Goal: Leave review/rating: Share an evaluation or opinion about a product, service, or content

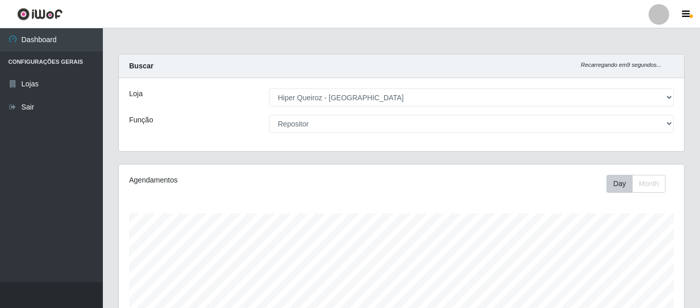
select select "497"
select select "24"
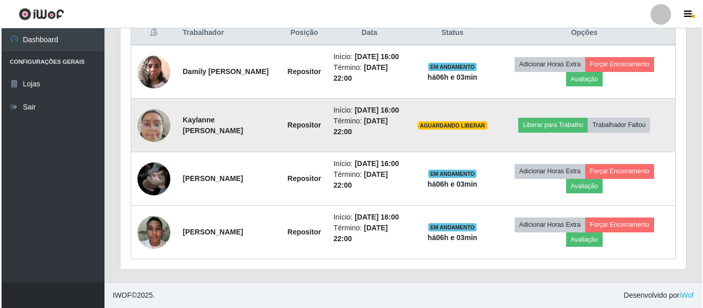
scroll to position [449, 0]
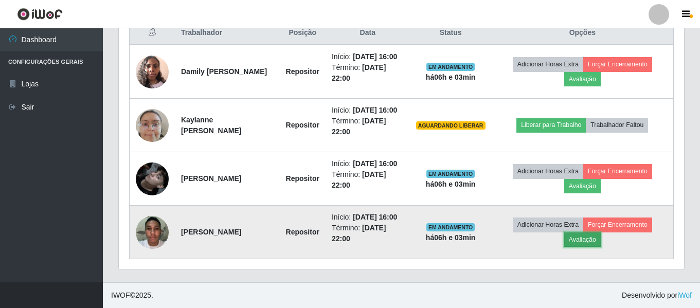
click at [601, 237] on button "Avaliação" at bounding box center [582, 239] width 37 height 14
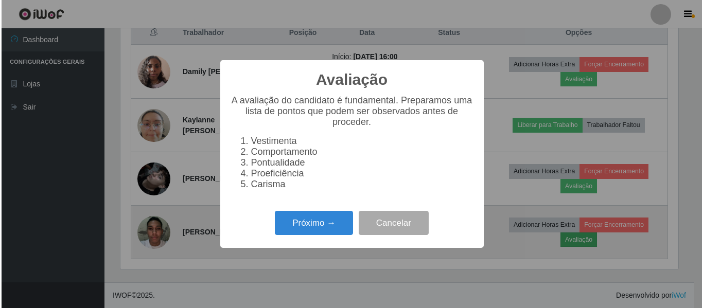
scroll to position [213, 560]
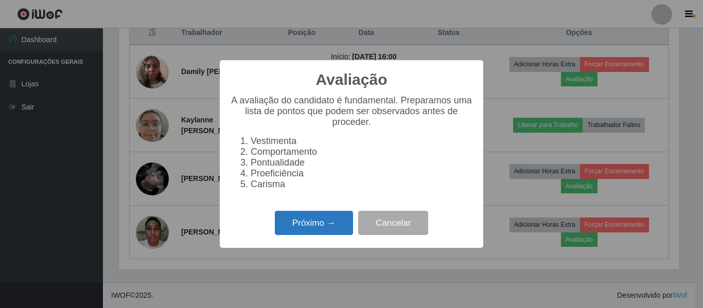
click at [332, 233] on button "Próximo →" at bounding box center [314, 223] width 78 height 24
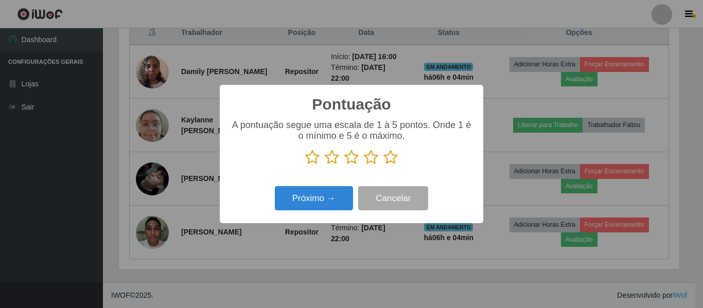
click at [315, 162] on icon at bounding box center [312, 157] width 14 height 15
click at [305, 165] on input "radio" at bounding box center [305, 165] width 0 height 0
click at [336, 163] on icon at bounding box center [332, 157] width 14 height 15
click at [325, 165] on input "radio" at bounding box center [325, 165] width 0 height 0
click at [350, 157] on icon at bounding box center [351, 157] width 14 height 15
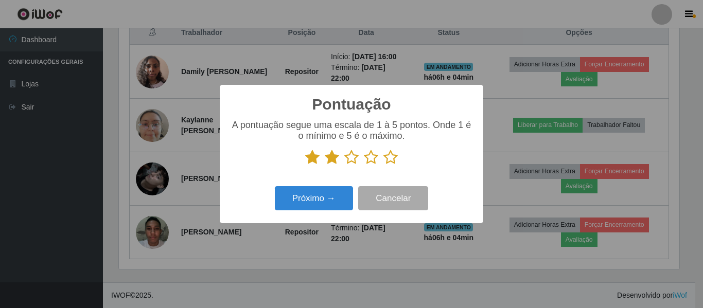
click at [344, 165] on input "radio" at bounding box center [344, 165] width 0 height 0
click at [368, 163] on icon at bounding box center [371, 157] width 14 height 15
click at [364, 165] on input "radio" at bounding box center [364, 165] width 0 height 0
click at [390, 164] on icon at bounding box center [390, 157] width 14 height 15
click at [383, 165] on input "radio" at bounding box center [383, 165] width 0 height 0
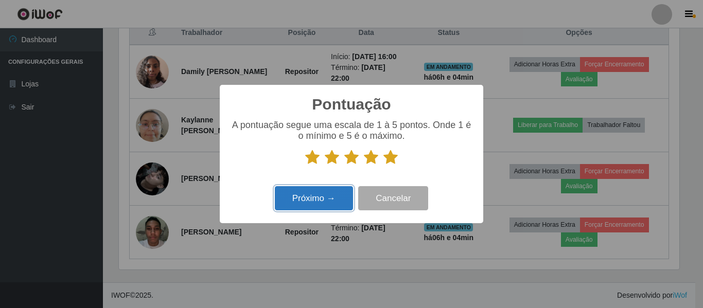
click at [329, 201] on button "Próximo →" at bounding box center [314, 198] width 78 height 24
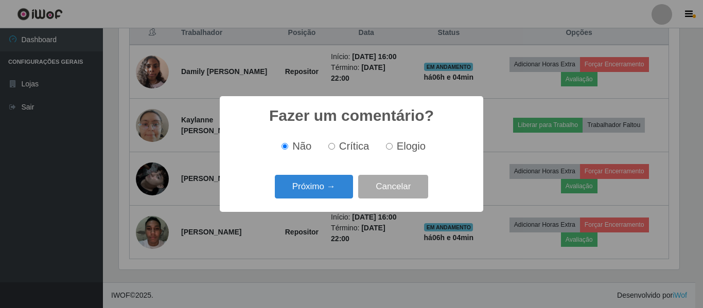
click at [392, 146] on label "Elogio" at bounding box center [404, 146] width 44 height 12
click at [392, 146] on input "Elogio" at bounding box center [389, 146] width 7 height 7
radio input "true"
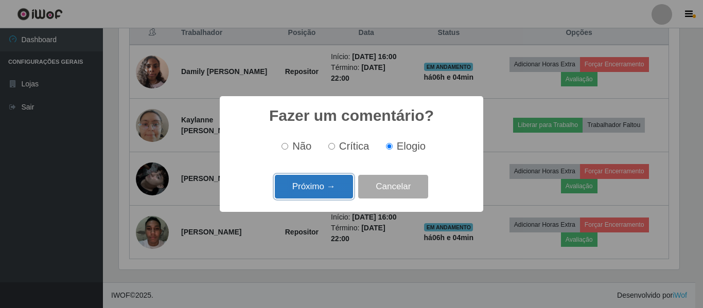
click at [326, 187] on button "Próximo →" at bounding box center [314, 187] width 78 height 24
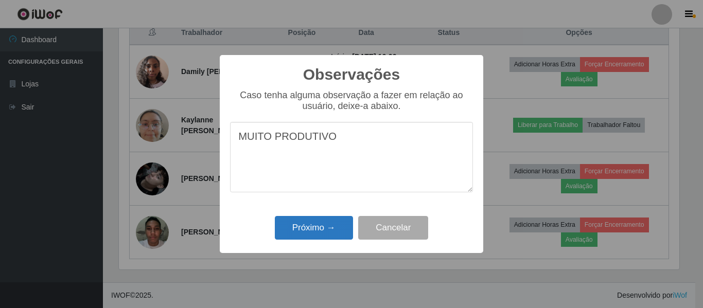
type textarea "MUITO PRODUTIVO"
click at [300, 226] on button "Próximo →" at bounding box center [314, 228] width 78 height 24
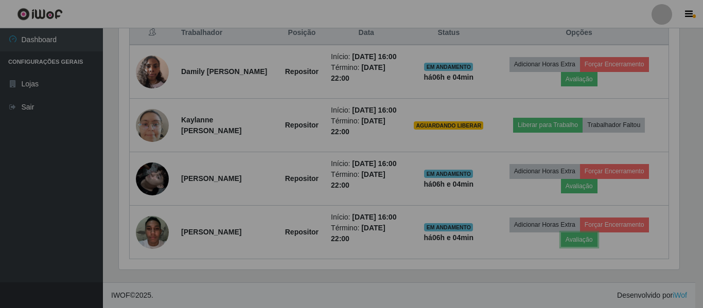
scroll to position [213, 565]
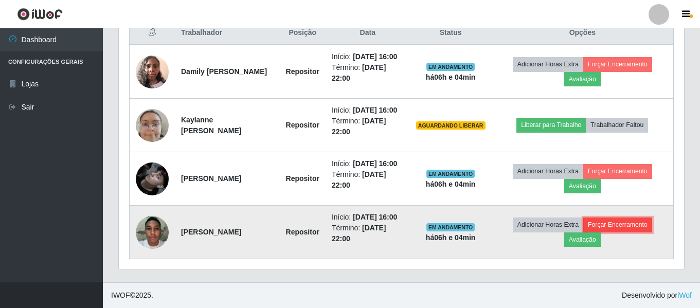
click at [617, 221] on button "Forçar Encerramento" at bounding box center [617, 225] width 69 height 14
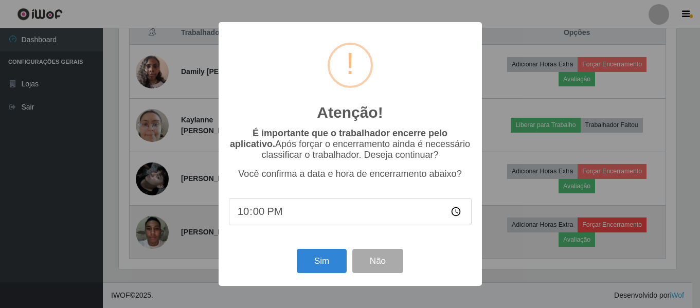
scroll to position [213, 560]
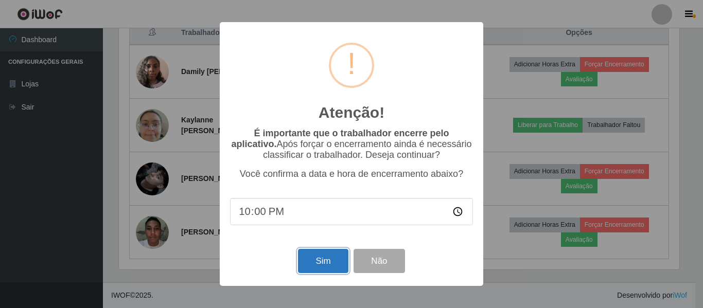
click at [330, 265] on button "Sim" at bounding box center [323, 261] width 50 height 24
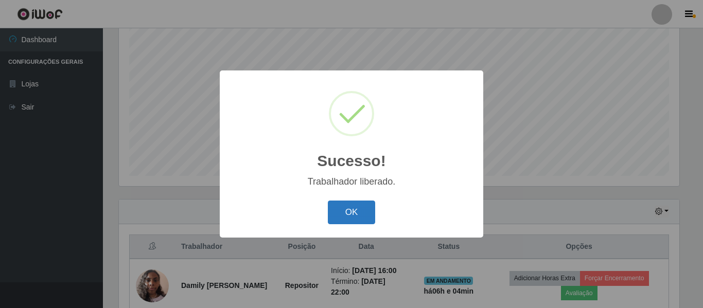
click at [363, 215] on button "OK" at bounding box center [352, 213] width 48 height 24
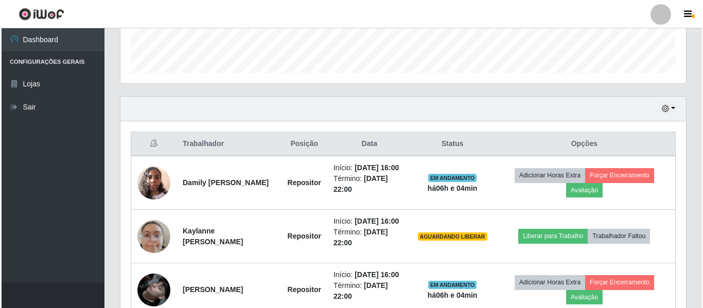
scroll to position [346, 0]
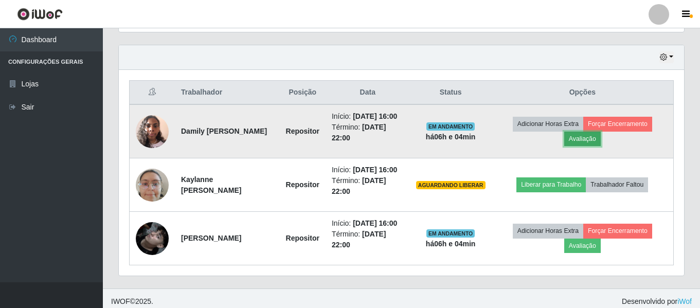
click at [600, 146] on button "Avaliação" at bounding box center [582, 139] width 37 height 14
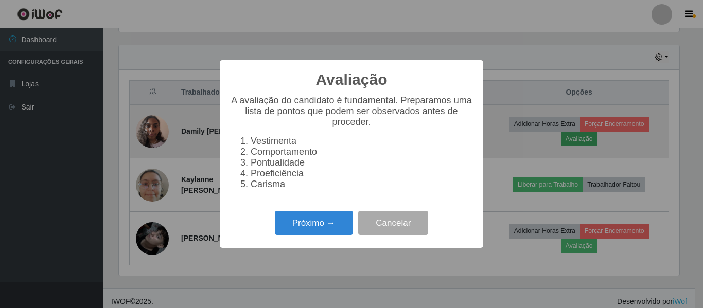
scroll to position [213, 560]
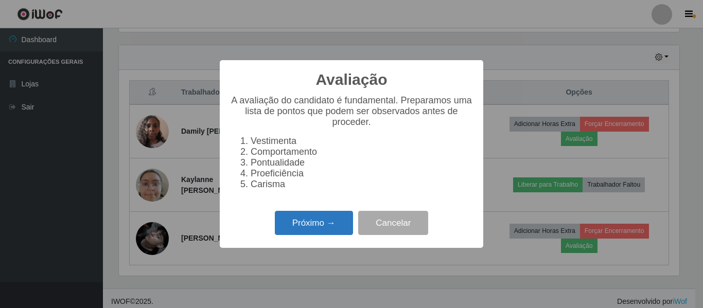
click at [341, 230] on button "Próximo →" at bounding box center [314, 223] width 78 height 24
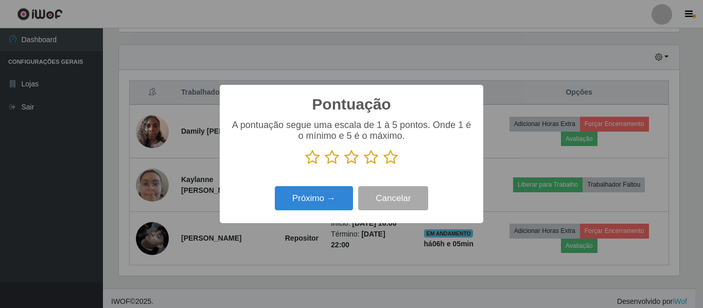
scroll to position [514110, 513763]
click at [313, 159] on icon at bounding box center [312, 157] width 14 height 15
click at [305, 165] on input "radio" at bounding box center [305, 165] width 0 height 0
click at [342, 159] on p at bounding box center [351, 157] width 243 height 15
click at [336, 159] on icon at bounding box center [332, 157] width 14 height 15
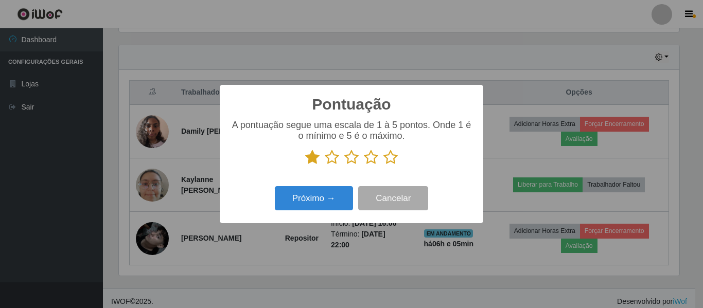
click at [325, 165] on input "radio" at bounding box center [325, 165] width 0 height 0
click at [350, 160] on icon at bounding box center [351, 157] width 14 height 15
click at [344, 165] on input "radio" at bounding box center [344, 165] width 0 height 0
click at [372, 160] on icon at bounding box center [371, 157] width 14 height 15
click at [364, 165] on input "radio" at bounding box center [364, 165] width 0 height 0
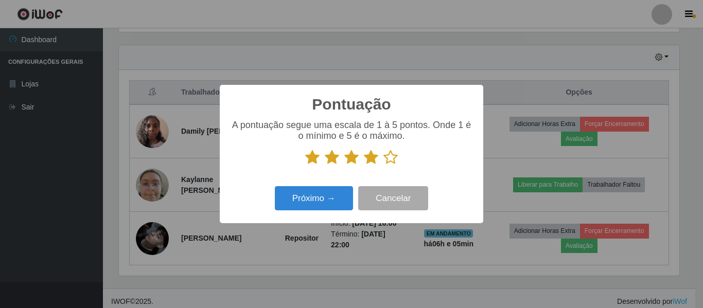
click at [389, 158] on icon at bounding box center [390, 157] width 14 height 15
click at [383, 165] on input "radio" at bounding box center [383, 165] width 0 height 0
click at [334, 198] on button "Próximo →" at bounding box center [314, 198] width 78 height 24
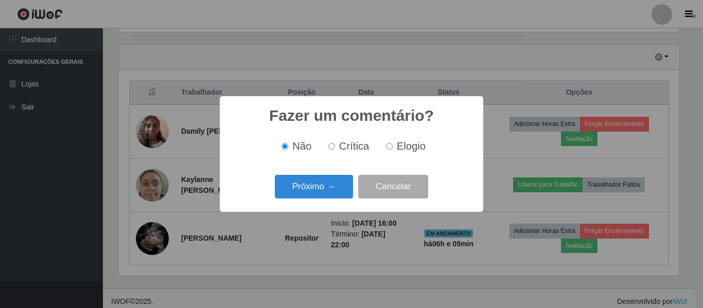
click at [392, 146] on label "Elogio" at bounding box center [404, 146] width 44 height 12
click at [392, 146] on input "Elogio" at bounding box center [389, 146] width 7 height 7
radio input "true"
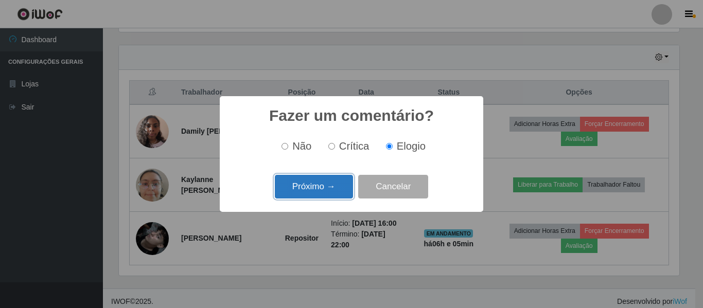
click at [332, 194] on button "Próximo →" at bounding box center [314, 187] width 78 height 24
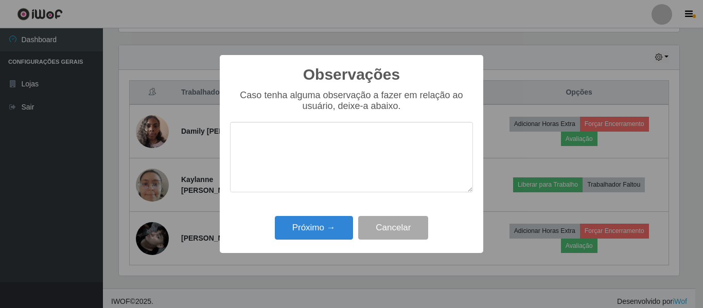
click at [291, 132] on textarea at bounding box center [351, 157] width 243 height 70
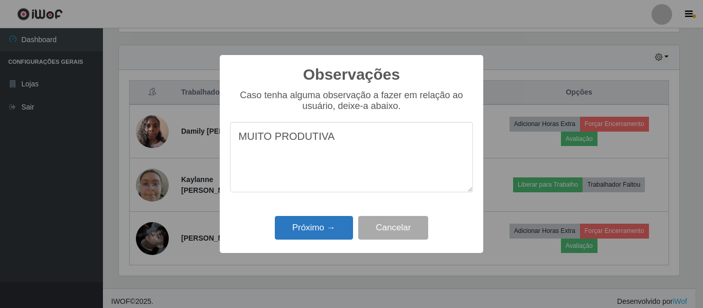
type textarea "MUITO PRODUTIVA"
click at [311, 227] on button "Próximo →" at bounding box center [314, 228] width 78 height 24
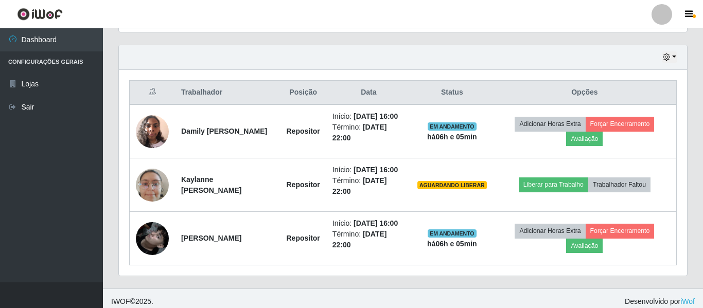
scroll to position [213, 565]
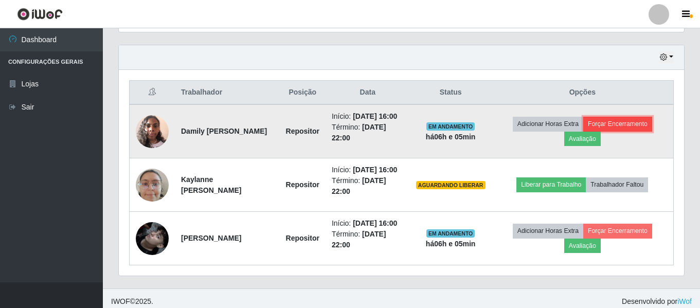
click at [611, 129] on button "Forçar Encerramento" at bounding box center [617, 124] width 69 height 14
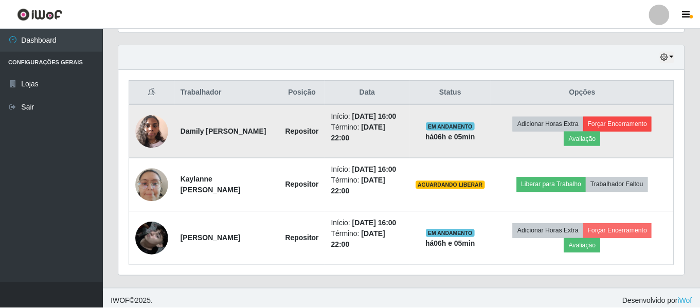
scroll to position [213, 560]
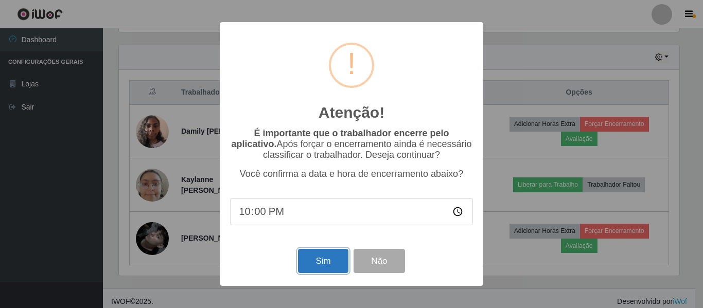
click at [325, 264] on button "Sim" at bounding box center [323, 261] width 50 height 24
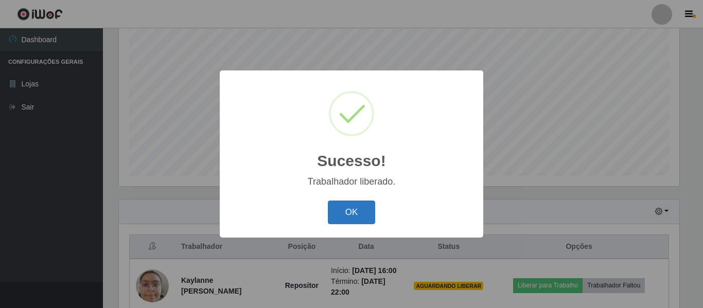
click at [358, 217] on button "OK" at bounding box center [352, 213] width 48 height 24
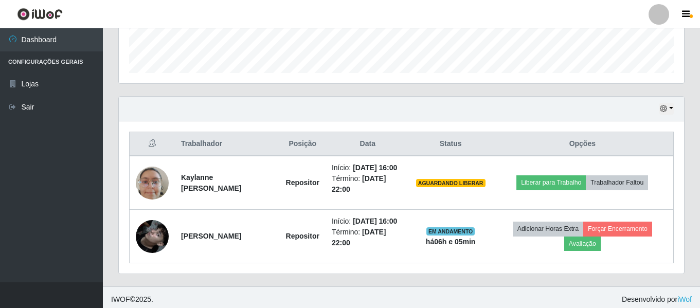
scroll to position [320, 0]
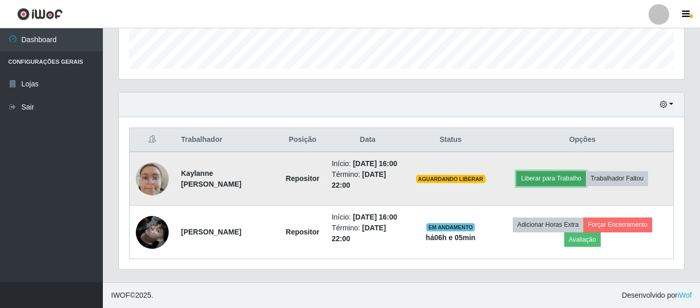
click at [562, 171] on button "Liberar para Trabalho" at bounding box center [550, 178] width 69 height 14
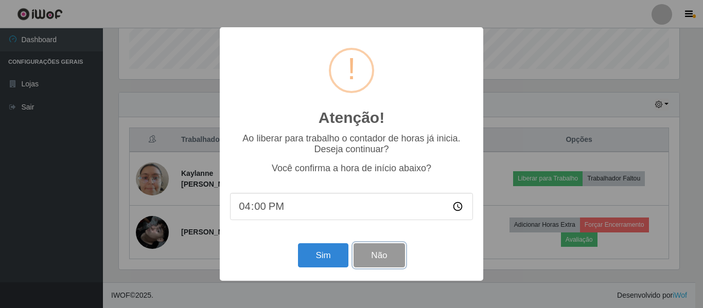
click at [382, 258] on button "Não" at bounding box center [378, 255] width 51 height 24
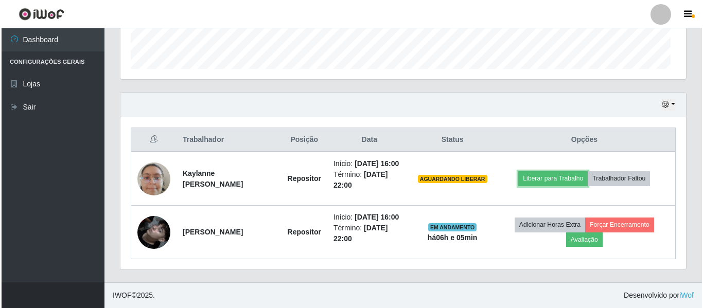
scroll to position [213, 565]
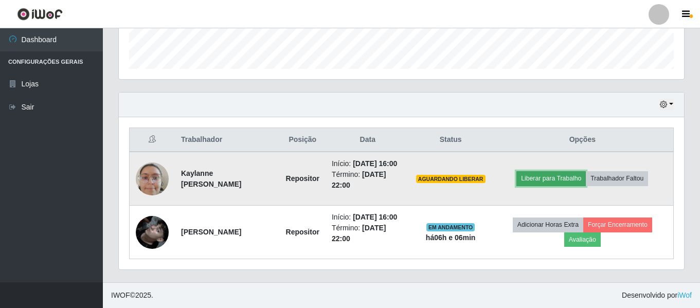
click at [562, 171] on button "Liberar para Trabalho" at bounding box center [550, 178] width 69 height 14
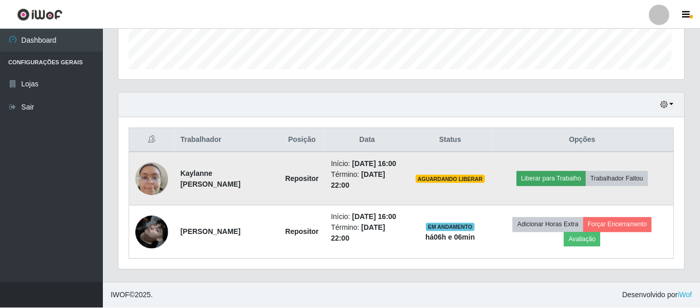
scroll to position [213, 560]
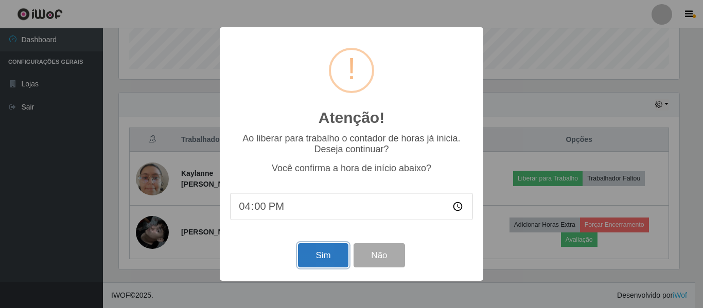
click at [325, 259] on button "Sim" at bounding box center [323, 255] width 50 height 24
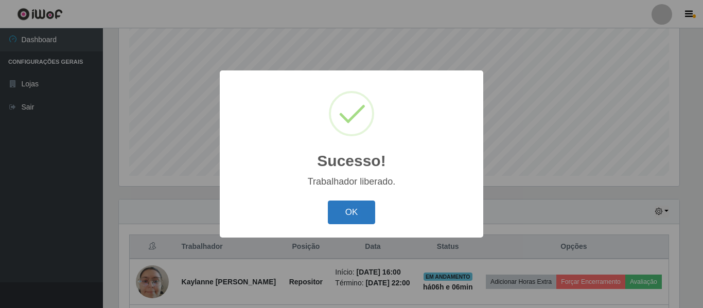
click at [340, 213] on button "OK" at bounding box center [352, 213] width 48 height 24
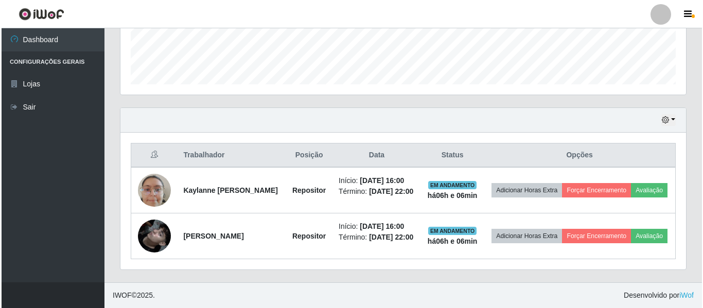
scroll to position [295, 0]
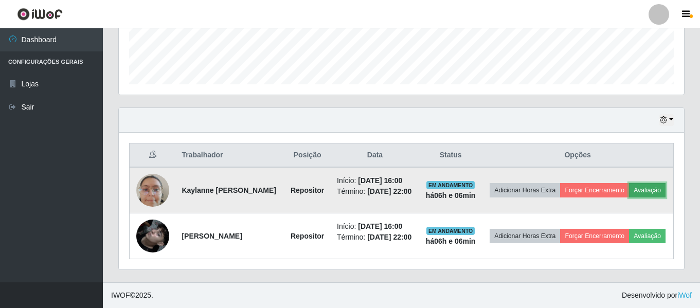
click at [629, 190] on button "Avaliação" at bounding box center [647, 190] width 37 height 14
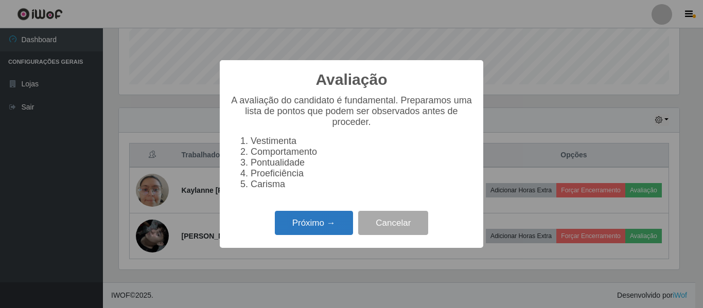
click at [324, 228] on button "Próximo →" at bounding box center [314, 223] width 78 height 24
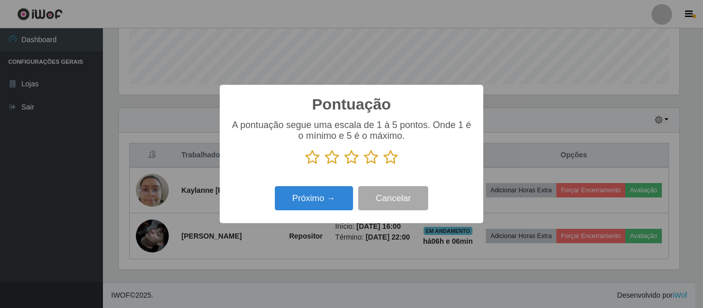
scroll to position [514110, 513763]
click at [309, 161] on icon at bounding box center [312, 157] width 14 height 15
click at [305, 165] on input "radio" at bounding box center [305, 165] width 0 height 0
click at [332, 159] on icon at bounding box center [332, 157] width 14 height 15
click at [325, 165] on input "radio" at bounding box center [325, 165] width 0 height 0
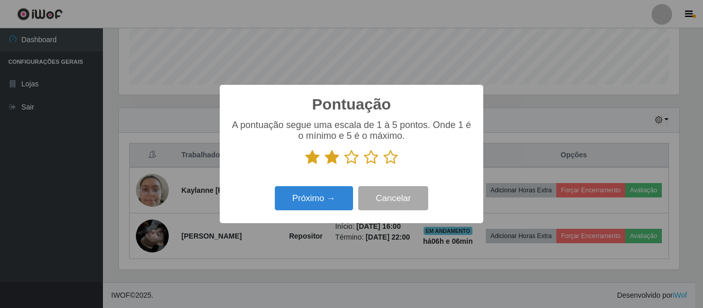
drag, startPoint x: 351, startPoint y: 160, endPoint x: 375, endPoint y: 162, distance: 24.2
click at [353, 161] on icon at bounding box center [351, 157] width 14 height 15
click at [344, 165] on input "radio" at bounding box center [344, 165] width 0 height 0
click at [378, 162] on icon at bounding box center [371, 157] width 14 height 15
click at [364, 165] on input "radio" at bounding box center [364, 165] width 0 height 0
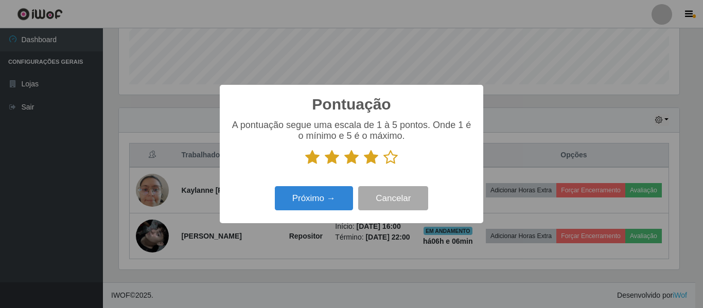
click at [388, 161] on icon at bounding box center [390, 157] width 14 height 15
click at [383, 165] on input "radio" at bounding box center [383, 165] width 0 height 0
click at [323, 186] on div "Próximo → Cancelar" at bounding box center [351, 198] width 243 height 29
click at [326, 194] on button "Próximo →" at bounding box center [314, 198] width 78 height 24
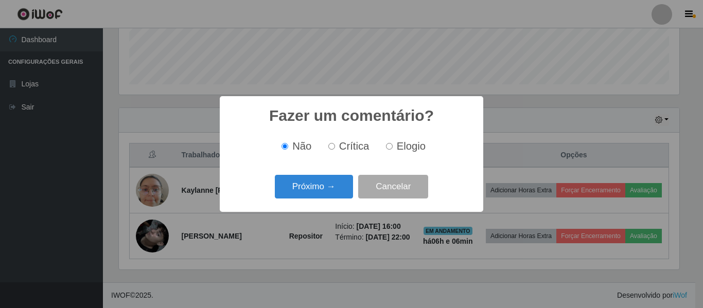
click at [388, 148] on input "Elogio" at bounding box center [389, 146] width 7 height 7
radio input "true"
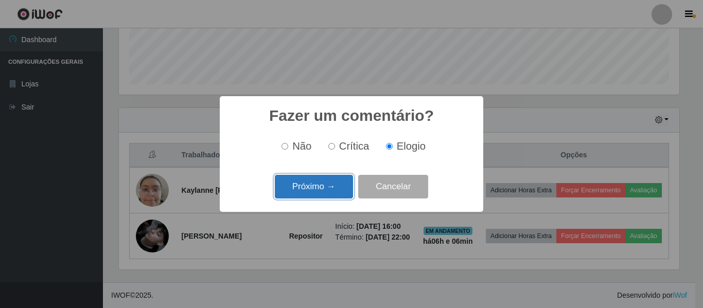
click at [315, 187] on button "Próximo →" at bounding box center [314, 187] width 78 height 24
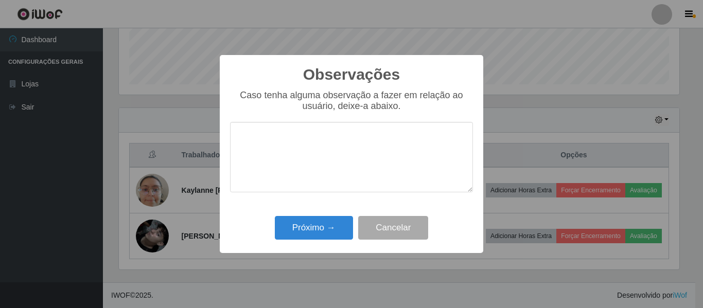
click at [250, 135] on textarea at bounding box center [351, 157] width 243 height 70
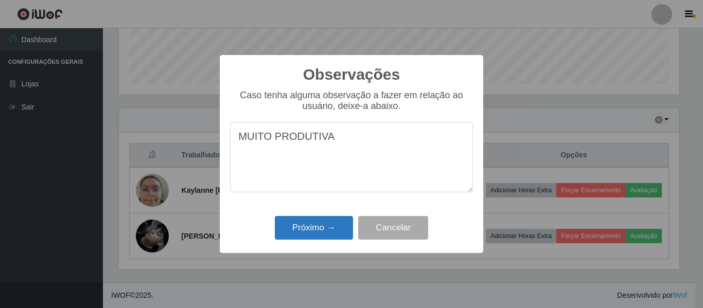
type textarea "MUITO PRODUTIVA"
click at [317, 236] on button "Próximo →" at bounding box center [314, 228] width 78 height 24
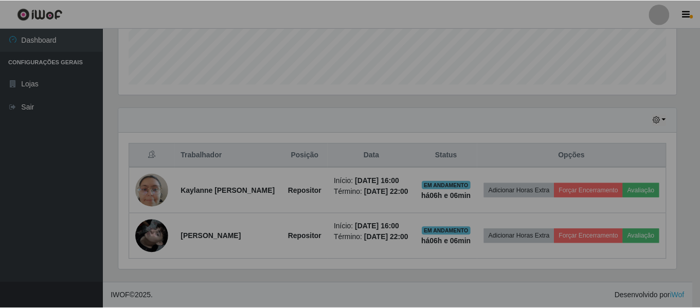
scroll to position [213, 565]
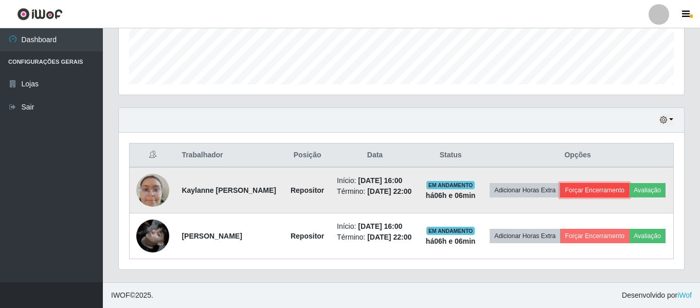
click at [629, 183] on button "Forçar Encerramento" at bounding box center [594, 190] width 69 height 14
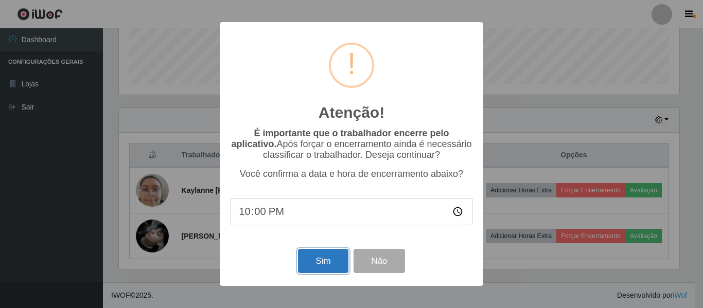
click at [313, 267] on button "Sim" at bounding box center [323, 261] width 50 height 24
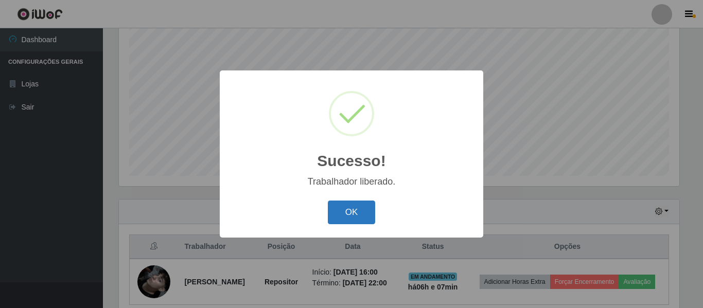
click at [361, 215] on button "OK" at bounding box center [352, 213] width 48 height 24
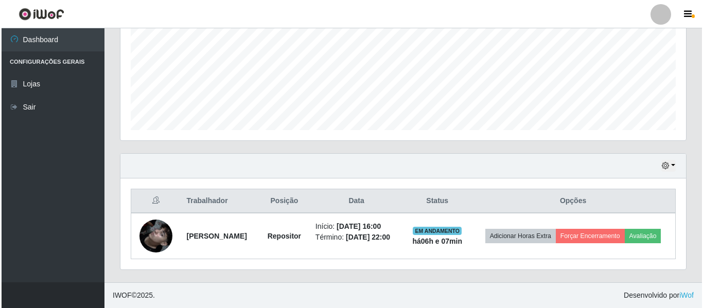
scroll to position [245, 0]
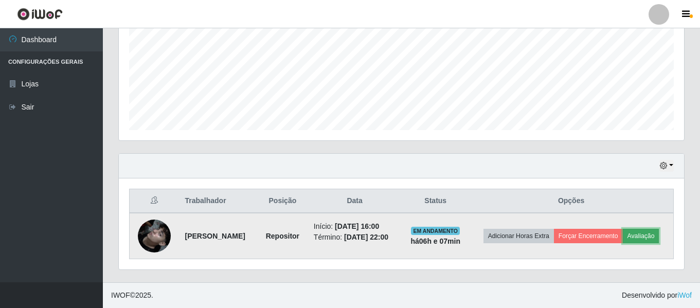
click at [623, 238] on button "Avaliação" at bounding box center [641, 236] width 37 height 14
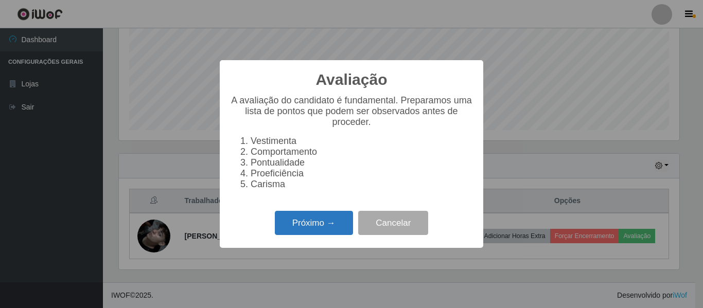
click at [318, 228] on button "Próximo →" at bounding box center [314, 223] width 78 height 24
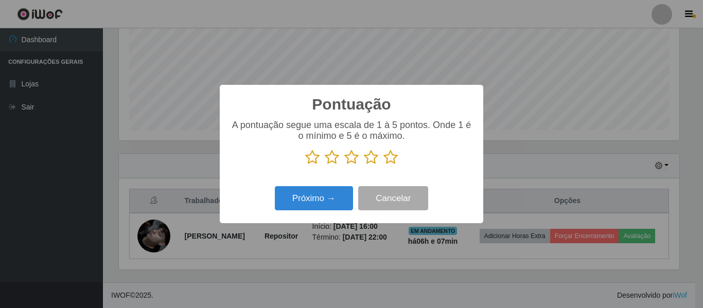
click at [312, 160] on icon at bounding box center [312, 157] width 14 height 15
click at [305, 165] on input "radio" at bounding box center [305, 165] width 0 height 0
click at [331, 167] on div "A pontuação segue uma escala de 1 à 5 pontos. Onde 1 é o mínimo e 5 é o máximo." at bounding box center [351, 146] width 243 height 53
click at [339, 158] on icon at bounding box center [332, 157] width 14 height 15
click at [325, 165] on input "radio" at bounding box center [325, 165] width 0 height 0
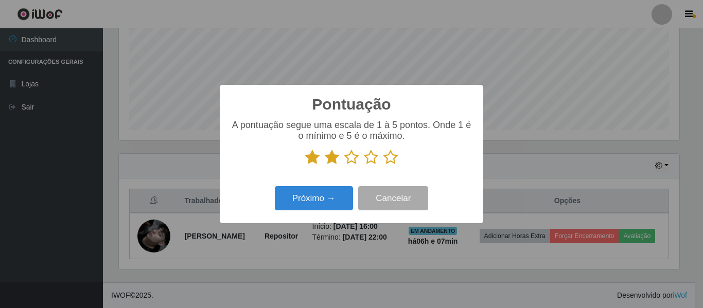
click at [352, 164] on icon at bounding box center [351, 157] width 14 height 15
click at [344, 165] on input "radio" at bounding box center [344, 165] width 0 height 0
click at [374, 162] on icon at bounding box center [371, 157] width 14 height 15
click at [364, 165] on input "radio" at bounding box center [364, 165] width 0 height 0
click at [397, 156] on icon at bounding box center [390, 157] width 14 height 15
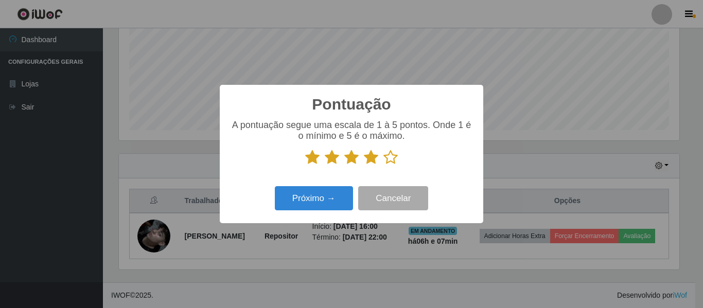
click at [383, 165] on input "radio" at bounding box center [383, 165] width 0 height 0
click at [343, 203] on button "Próximo →" at bounding box center [314, 198] width 78 height 24
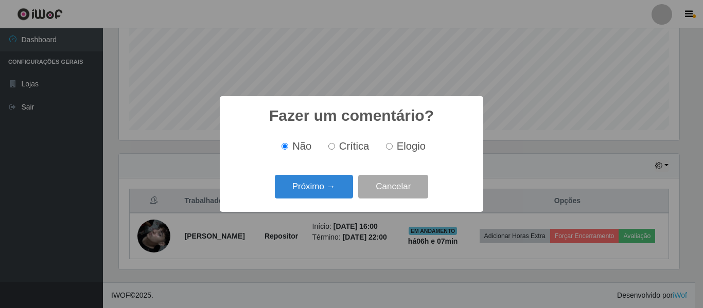
click at [395, 146] on label "Elogio" at bounding box center [404, 146] width 44 height 12
click at [392, 146] on input "Elogio" at bounding box center [389, 146] width 7 height 7
radio input "true"
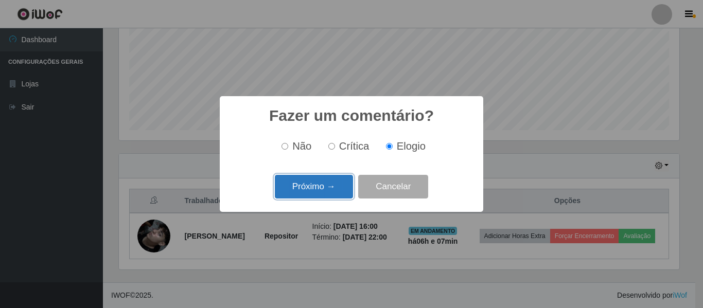
click at [339, 188] on button "Próximo →" at bounding box center [314, 187] width 78 height 24
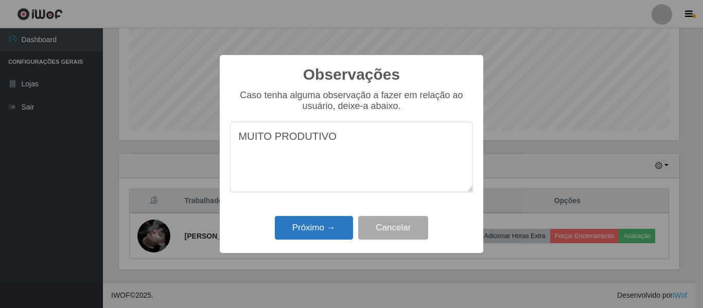
type textarea "MUITO PRODUTIVO"
click at [320, 231] on button "Próximo →" at bounding box center [314, 228] width 78 height 24
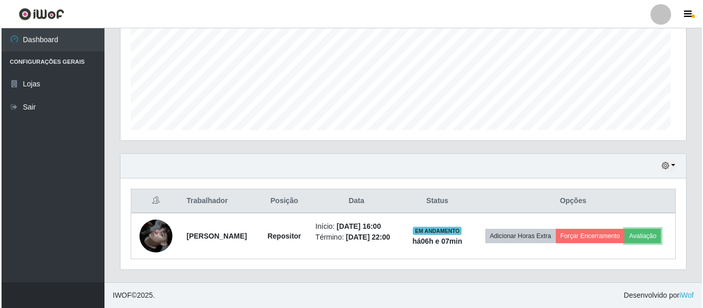
scroll to position [213, 565]
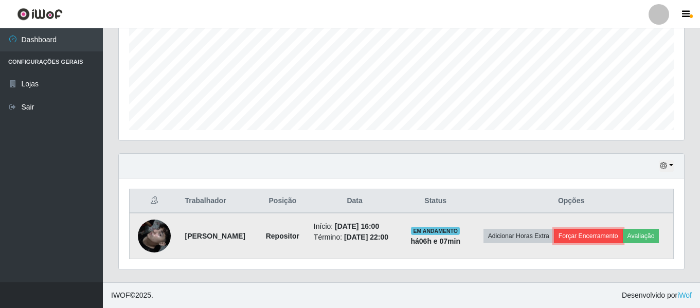
click at [623, 229] on button "Forçar Encerramento" at bounding box center [588, 236] width 69 height 14
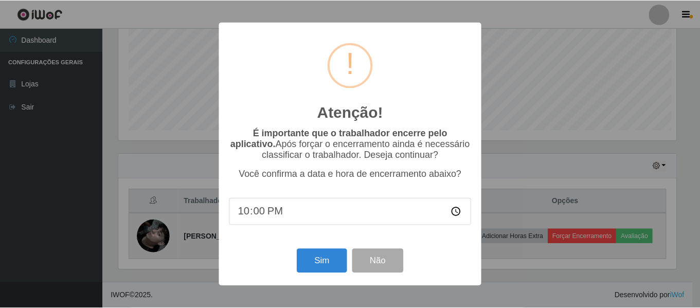
scroll to position [213, 560]
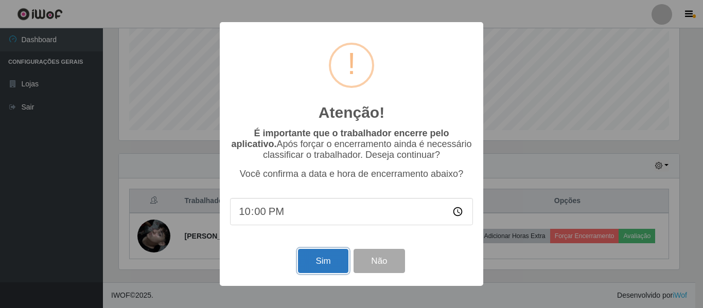
click at [325, 263] on button "Sim" at bounding box center [323, 261] width 50 height 24
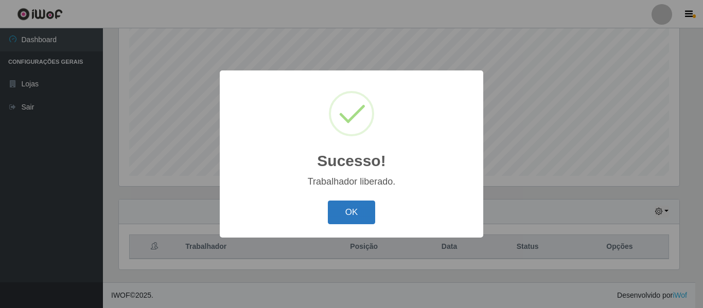
click at [354, 218] on button "OK" at bounding box center [352, 213] width 48 height 24
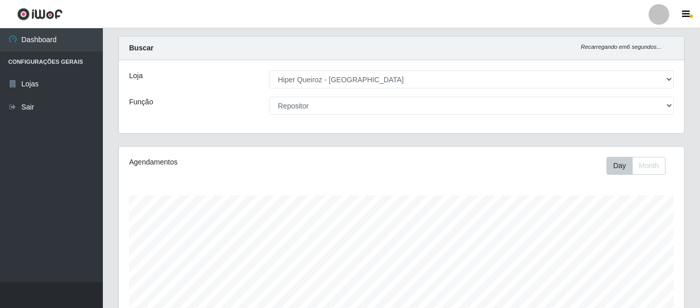
scroll to position [0, 0]
